Goal: Information Seeking & Learning: Understand process/instructions

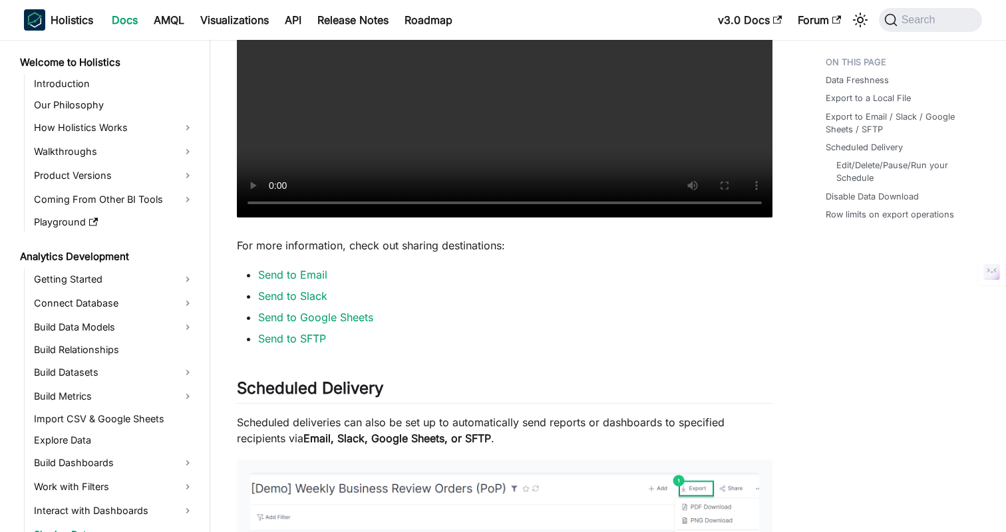
scroll to position [1226, 0]
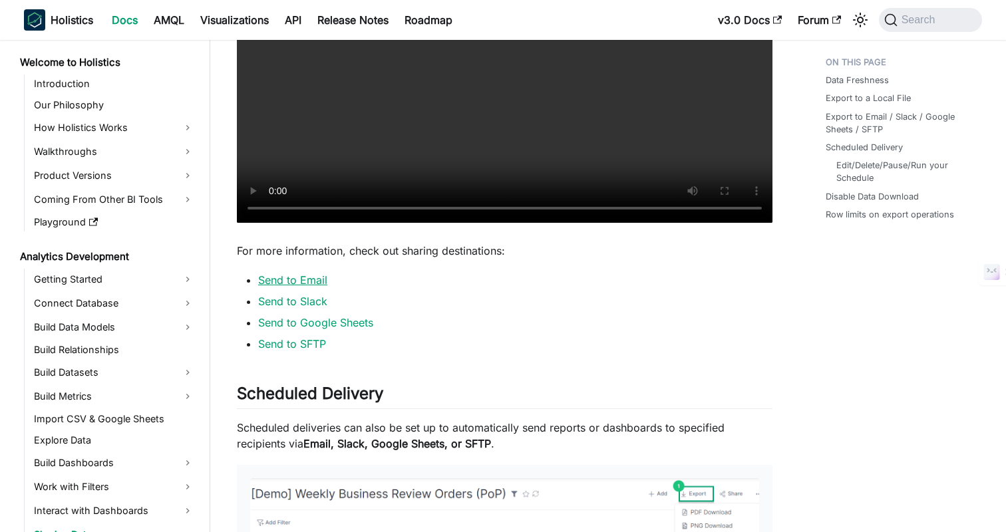
click at [281, 273] on link "Send to Email" at bounding box center [292, 279] width 69 height 13
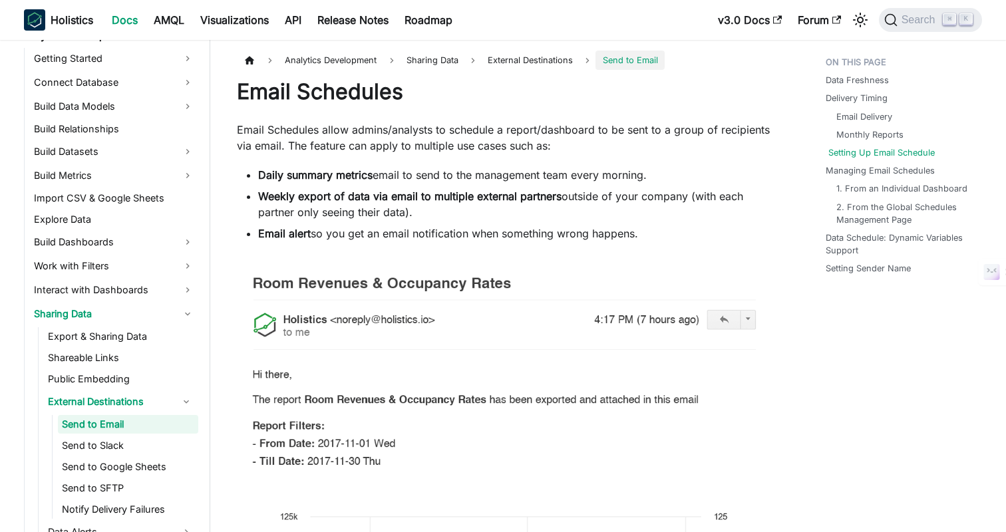
click at [853, 156] on link "Setting Up Email Schedule" at bounding box center [881, 152] width 106 height 13
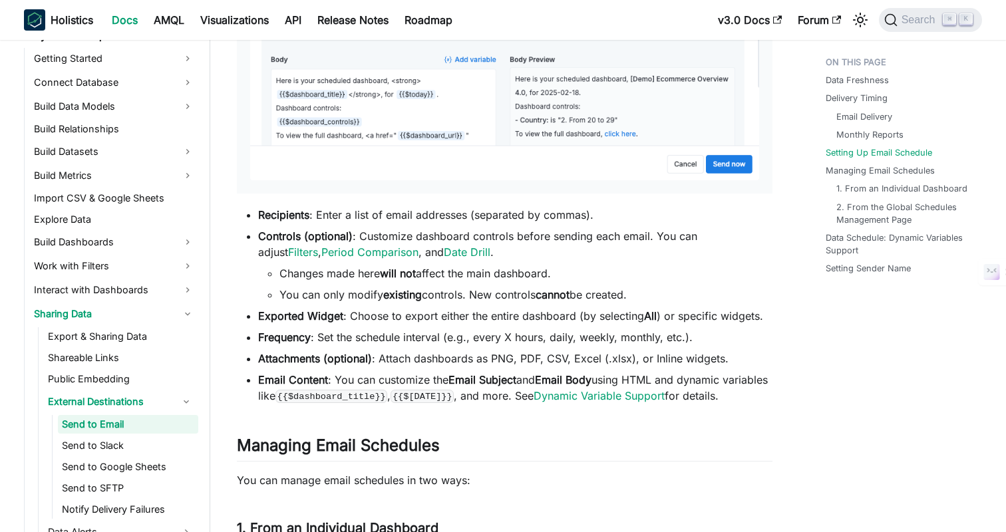
scroll to position [2217, 0]
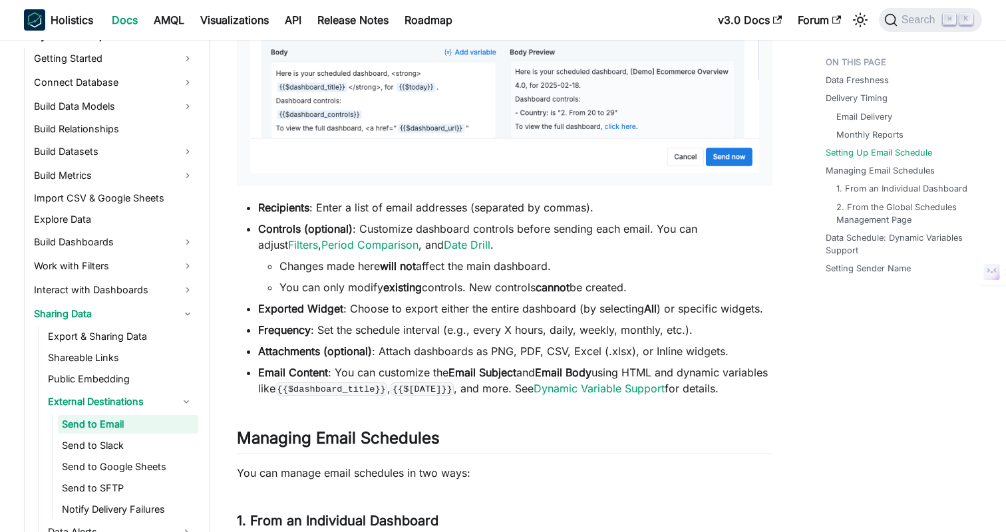
click at [609, 208] on li "Recipients : Enter a list of email addresses (separated by commas)." at bounding box center [515, 208] width 514 height 16
